Goal: Task Accomplishment & Management: Use online tool/utility

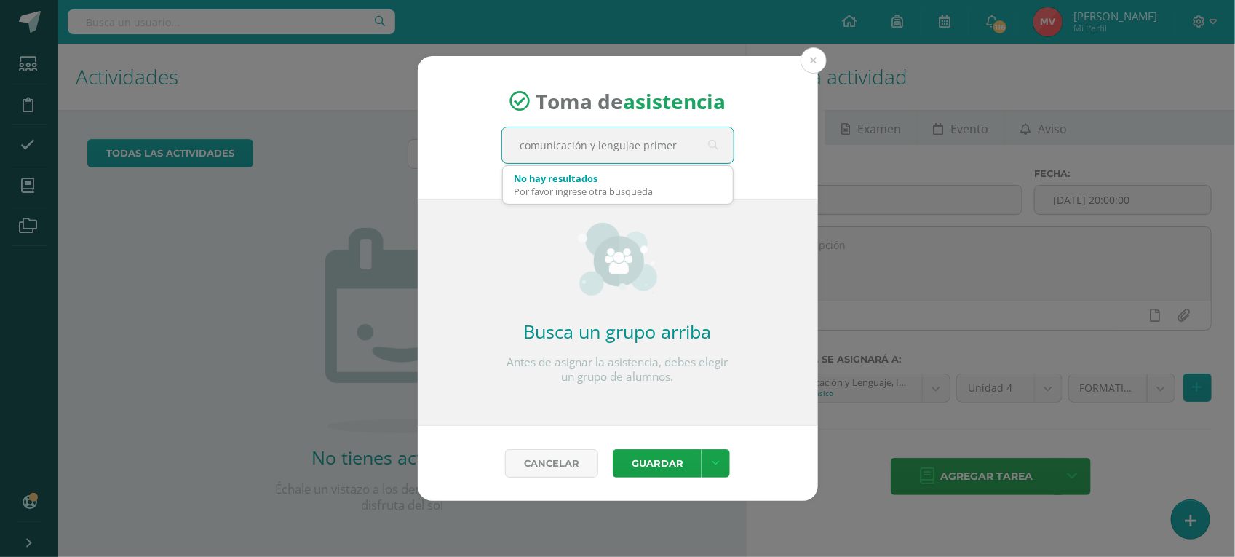
type input "comunicación y lengujae primero"
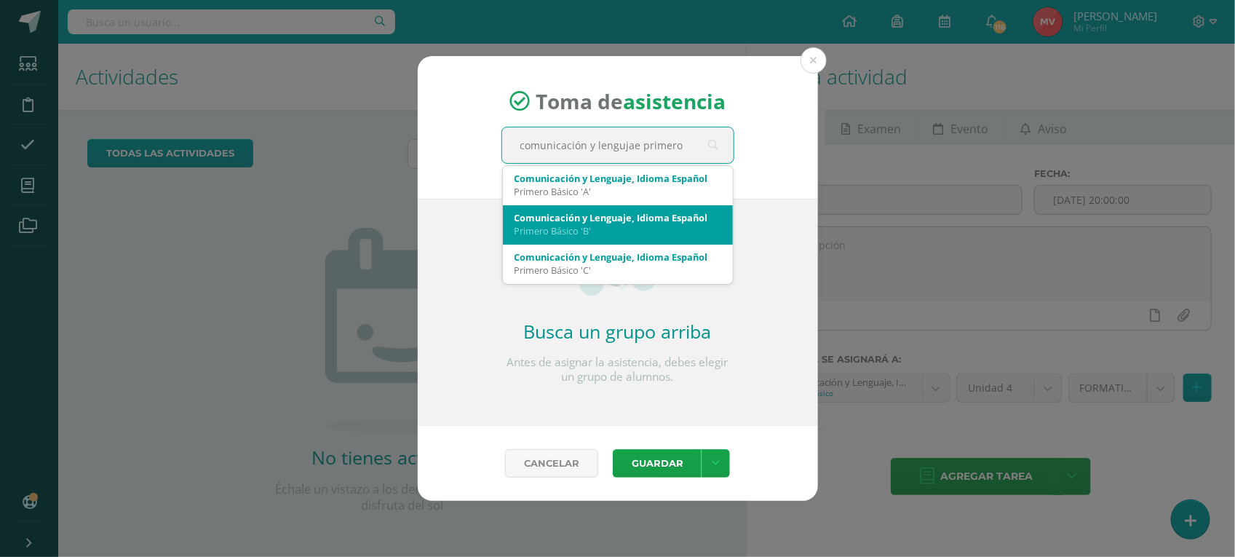
click at [592, 217] on div "Comunicación y Lenguaje, Idioma Español" at bounding box center [618, 217] width 207 height 13
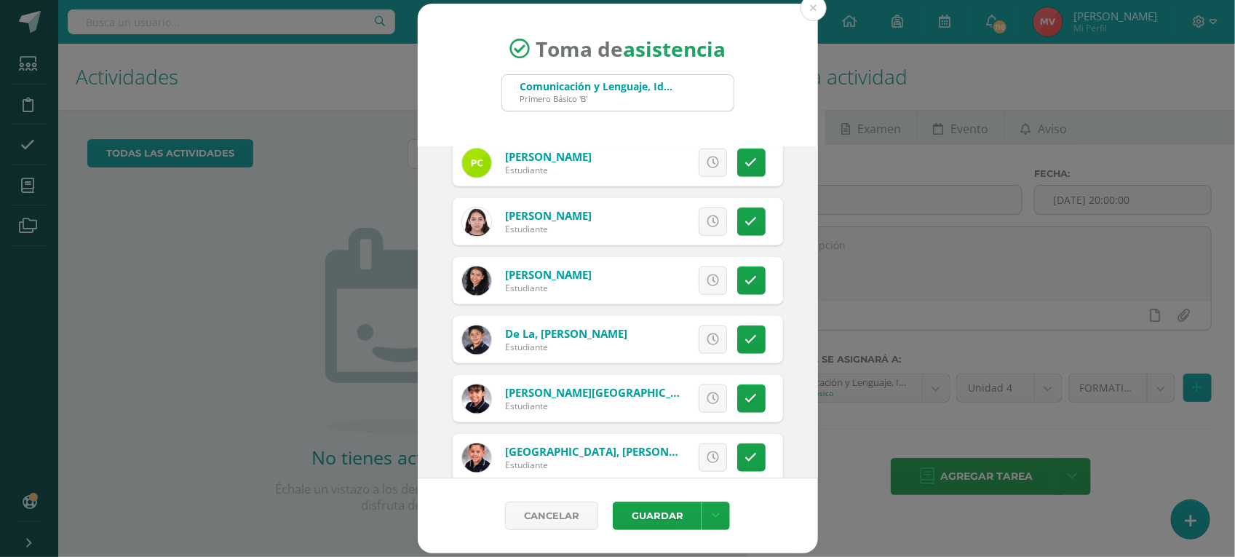
scroll to position [546, 0]
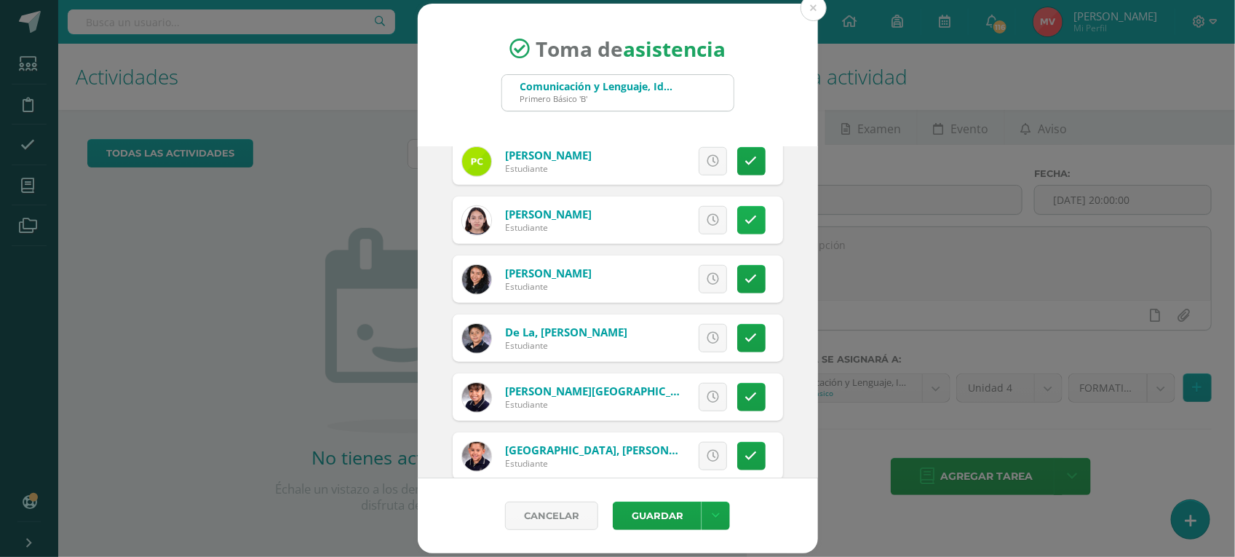
click at [744, 212] on link at bounding box center [752, 220] width 28 height 28
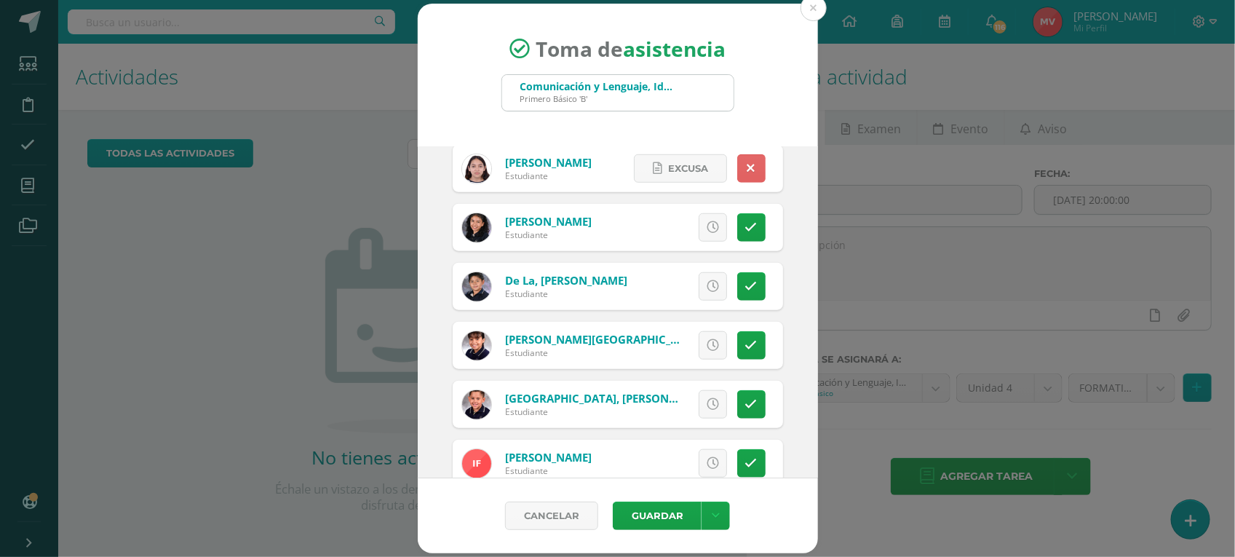
scroll to position [637, 0]
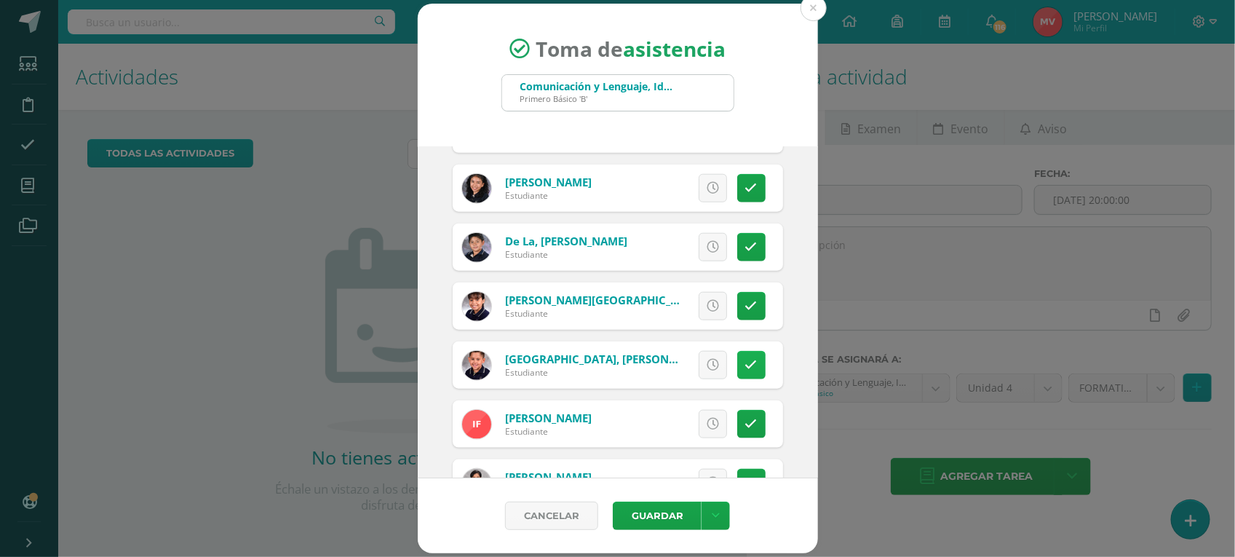
click at [746, 369] on icon at bounding box center [752, 365] width 12 height 12
click at [671, 503] on button "Guardar" at bounding box center [657, 516] width 89 height 28
